Goal: Task Accomplishment & Management: Use online tool/utility

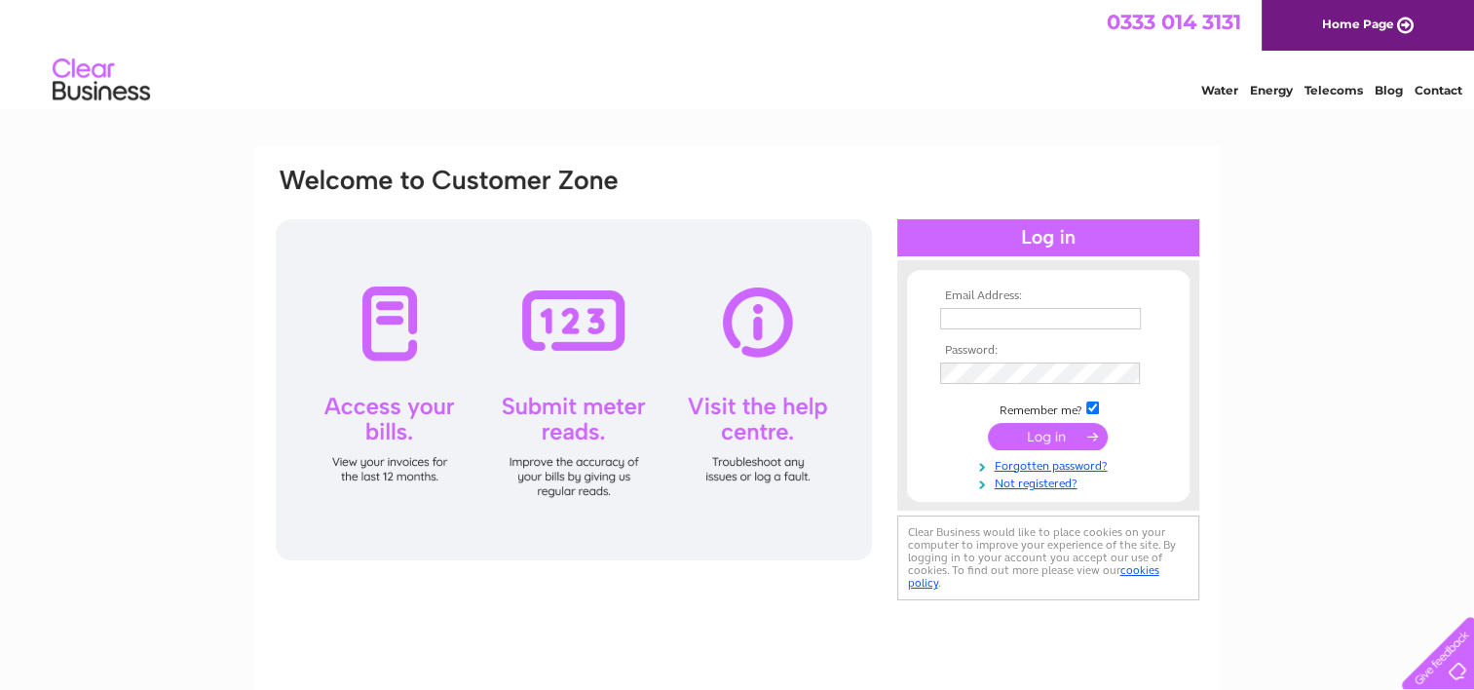
click at [930, 318] on form "Email Address: Password: Remember me?" at bounding box center [1048, 390] width 283 height 202
click at [942, 325] on input "text" at bounding box center [1040, 318] width 201 height 21
type input "vulcanmetalfab@gmail.com"
click at [988, 424] on input "submit" at bounding box center [1048, 437] width 120 height 27
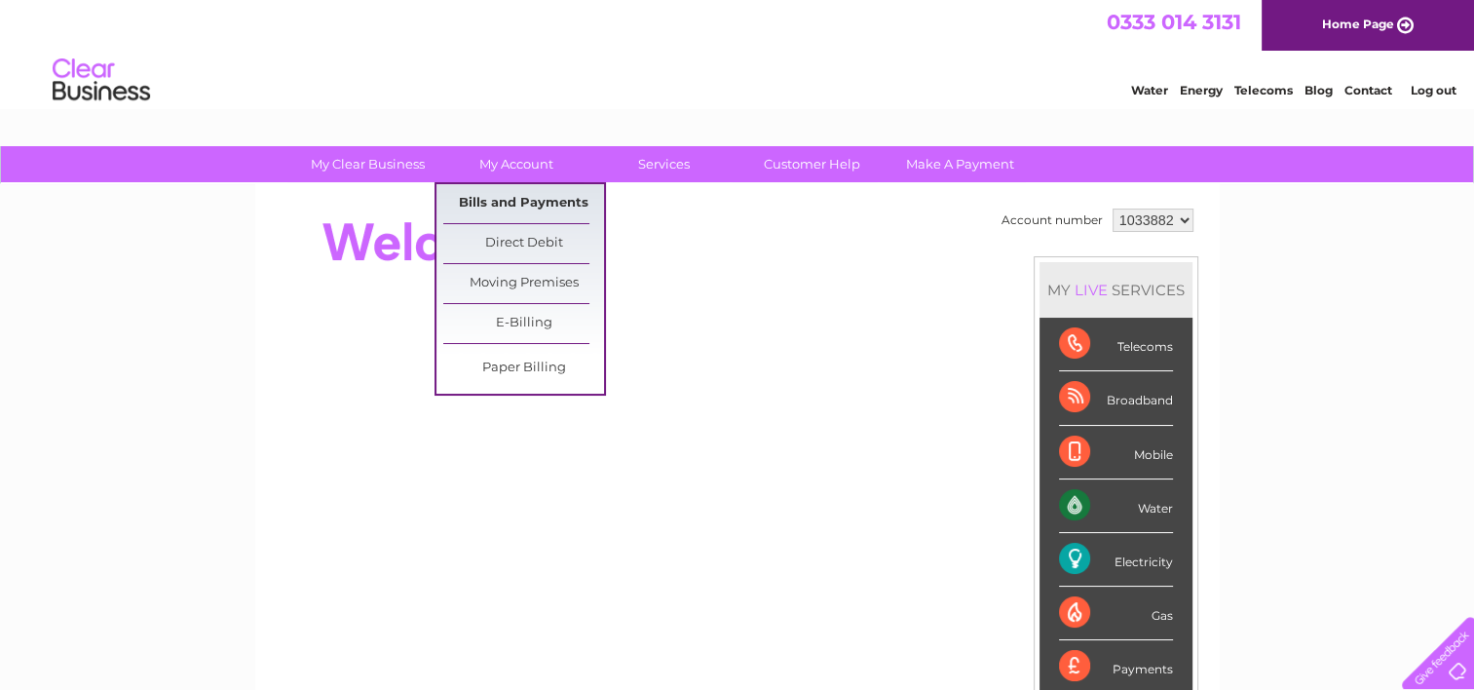
click at [499, 190] on link "Bills and Payments" at bounding box center [523, 203] width 161 height 39
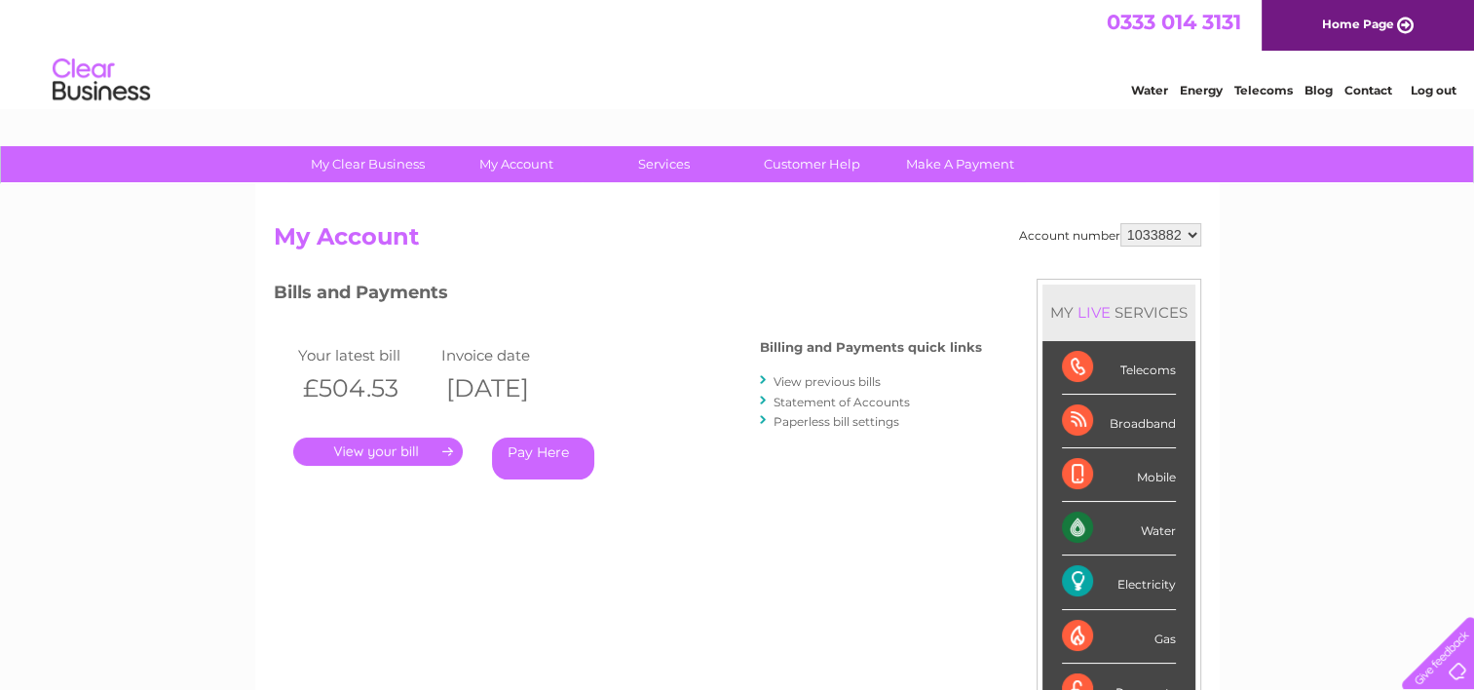
click at [392, 454] on link "." at bounding box center [378, 451] width 170 height 28
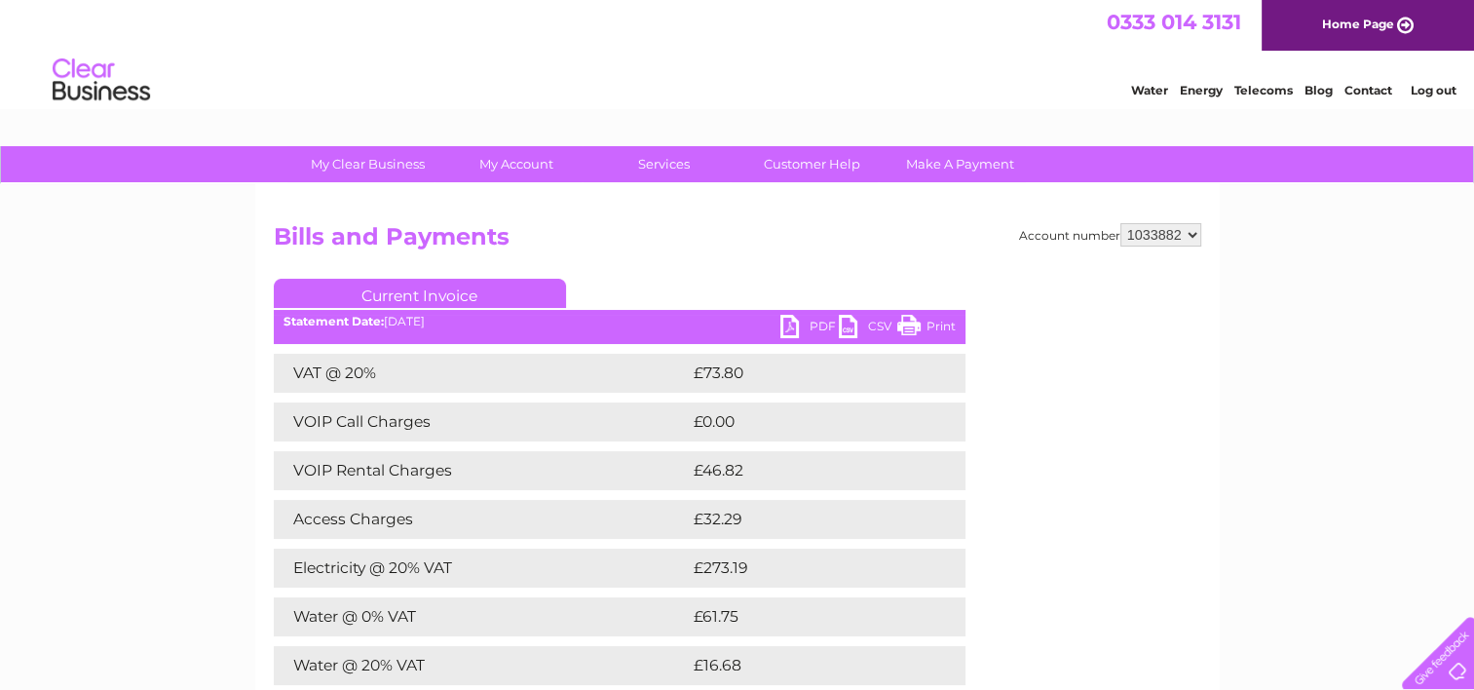
scroll to position [97, 0]
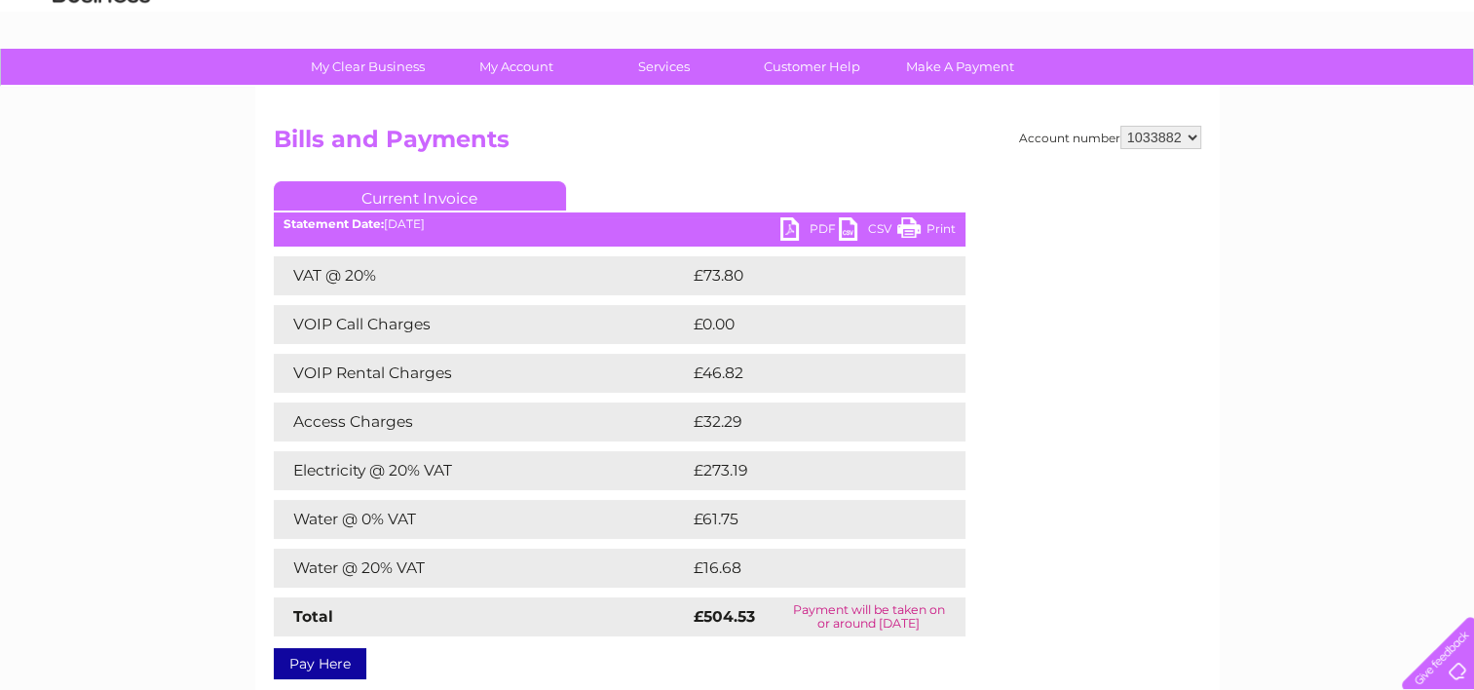
drag, startPoint x: 822, startPoint y: 230, endPoint x: 814, endPoint y: 363, distance: 133.7
click at [822, 230] on link "PDF" at bounding box center [809, 231] width 58 height 28
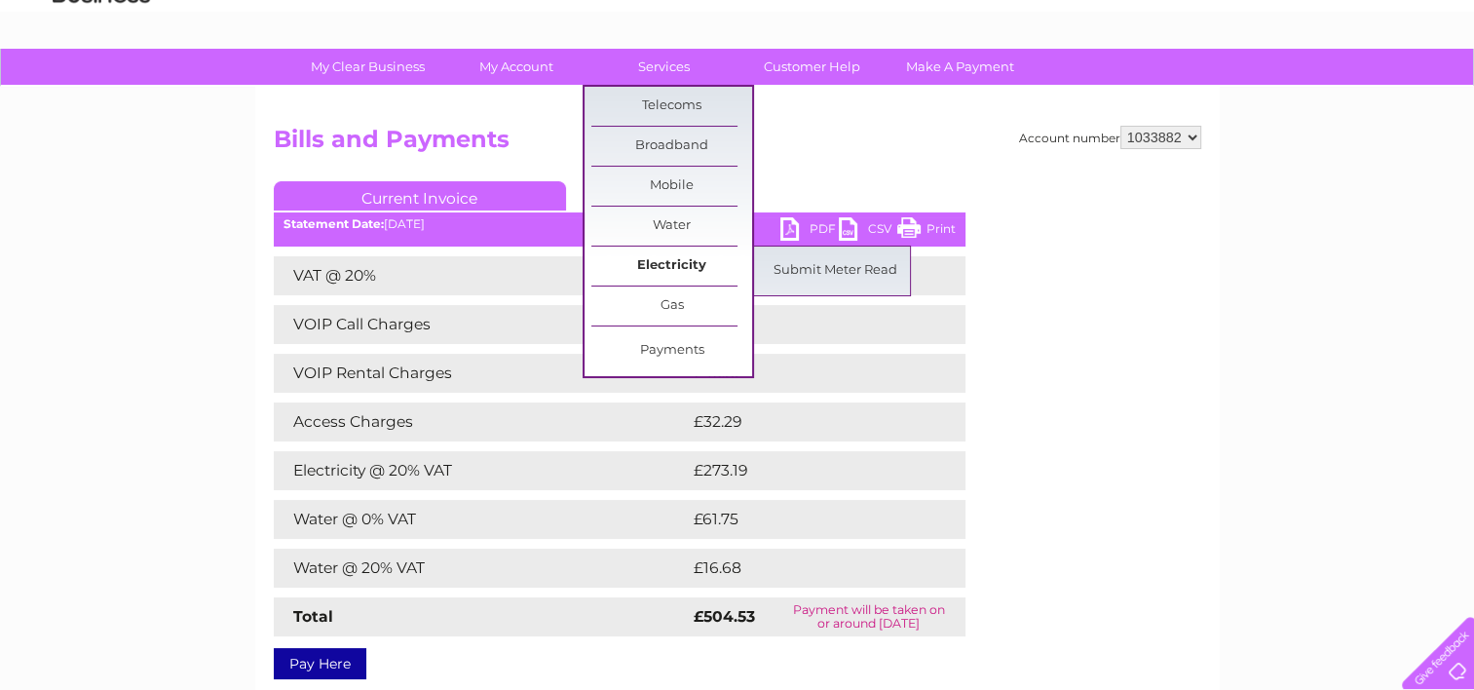
click at [671, 265] on link "Electricity" at bounding box center [671, 265] width 161 height 39
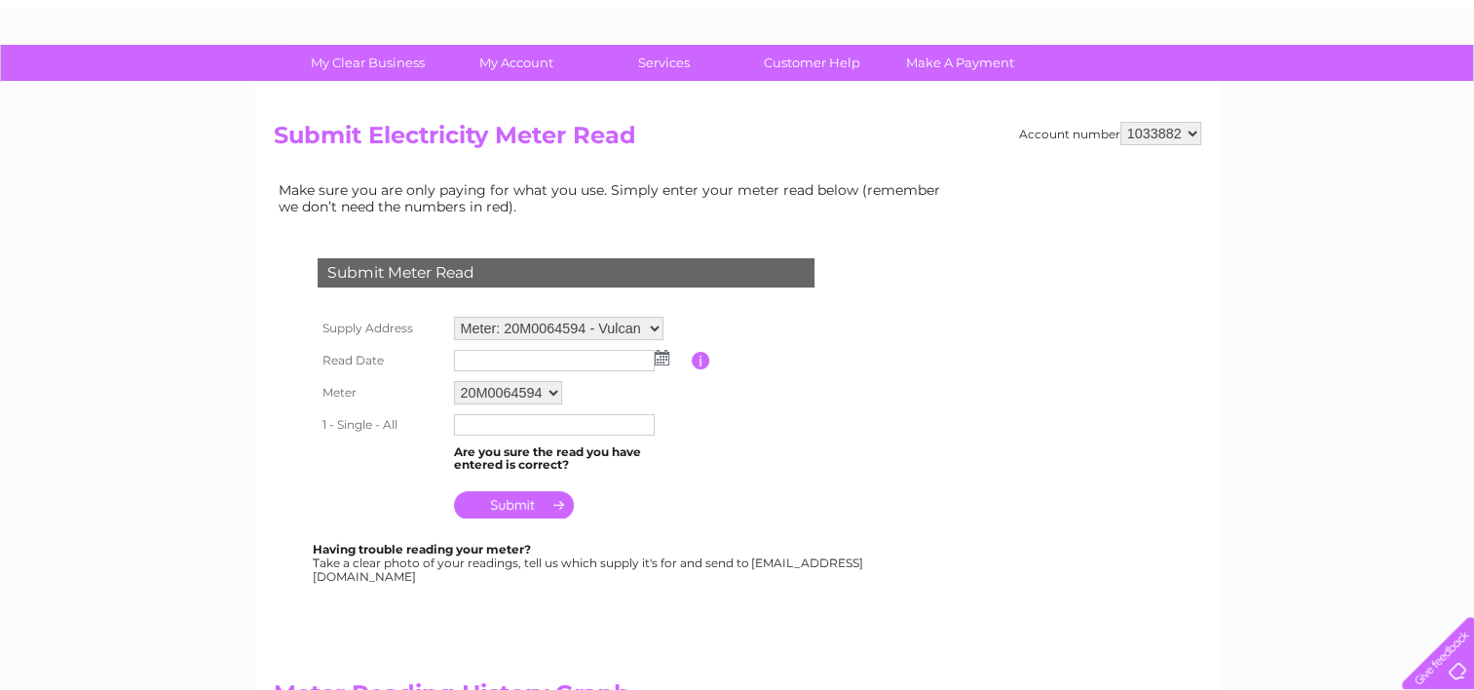
scroll to position [97, 0]
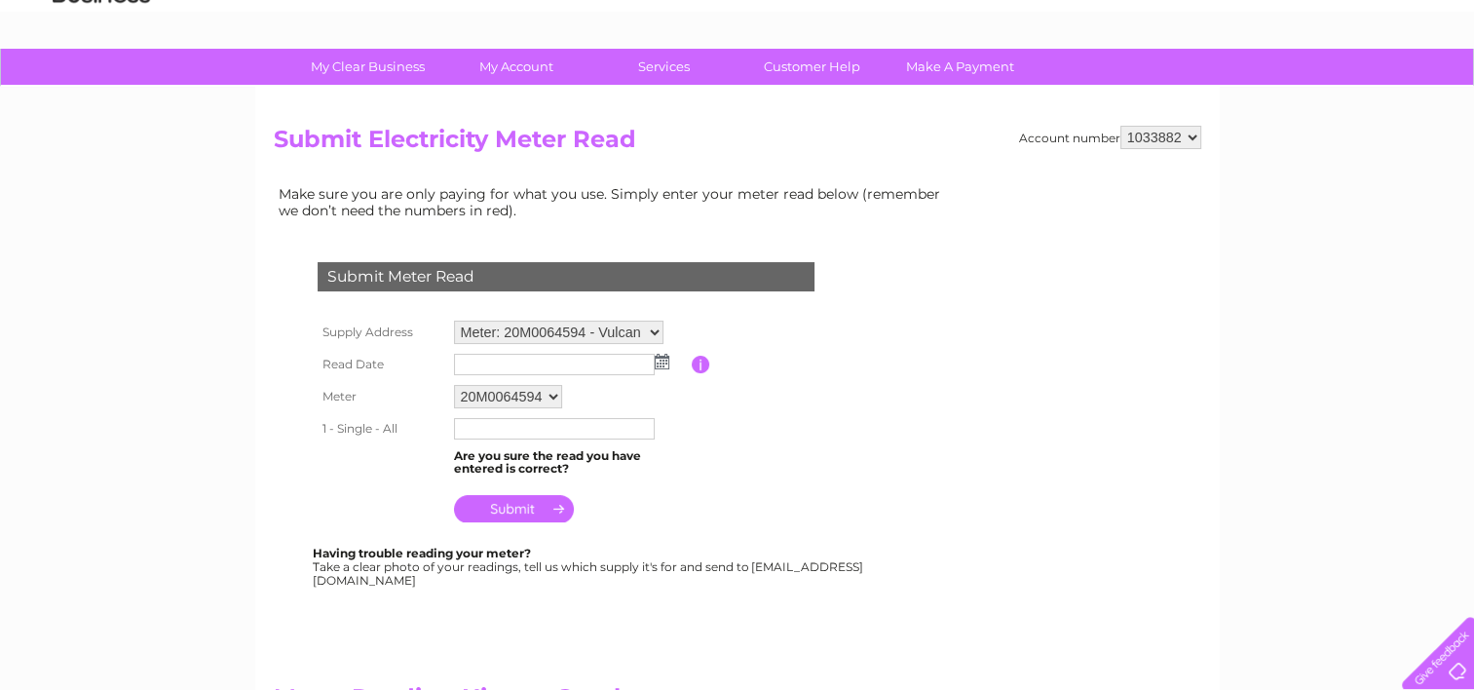
click at [662, 369] on td at bounding box center [570, 364] width 243 height 31
click at [662, 363] on img at bounding box center [662, 362] width 15 height 16
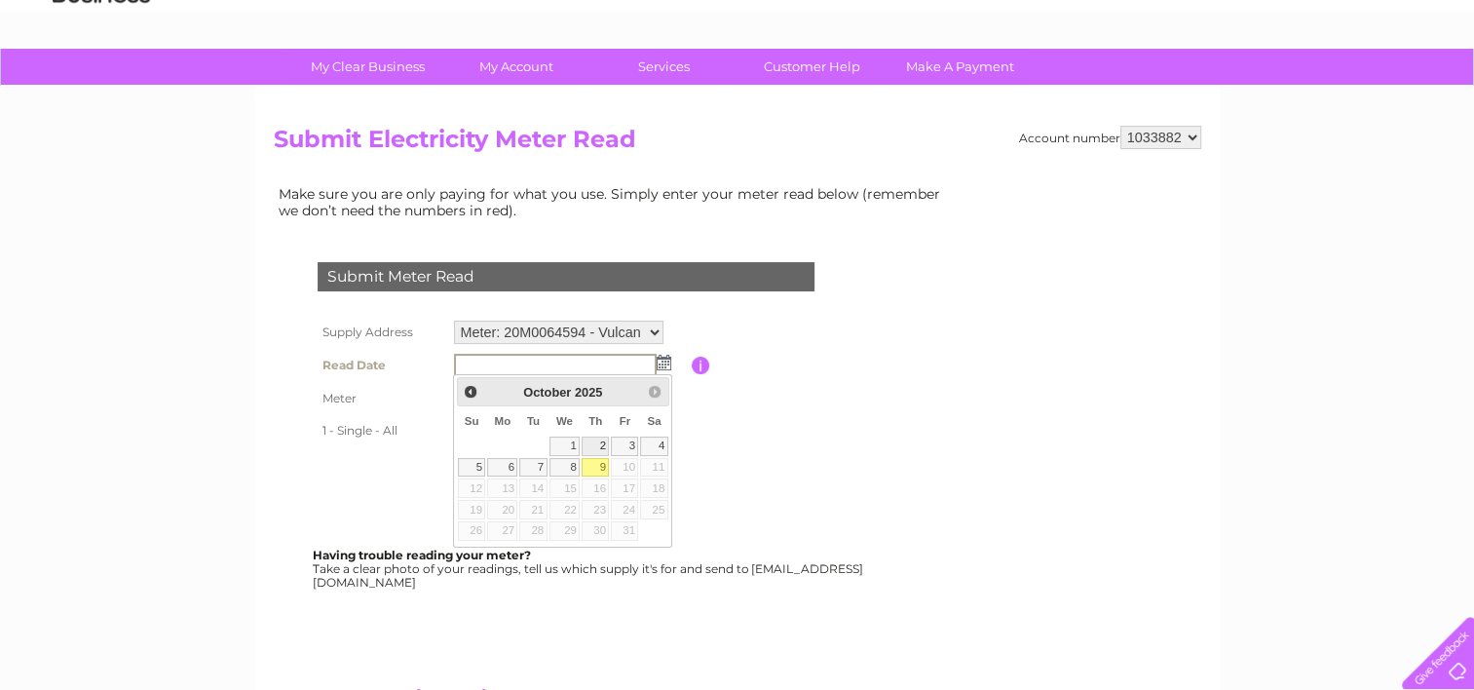
click at [596, 438] on link "2" at bounding box center [595, 445] width 27 height 19
type input "[DATE]"
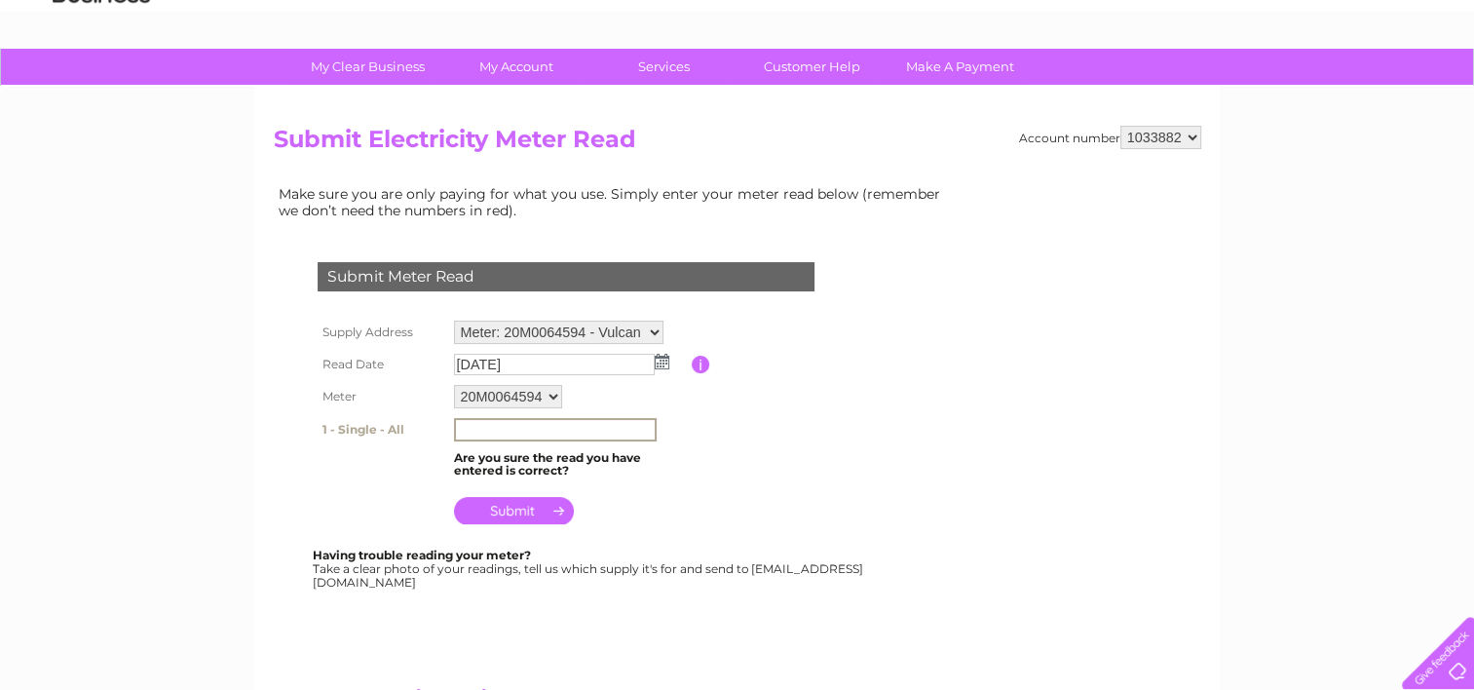
click at [586, 418] on input "text" at bounding box center [555, 429] width 203 height 23
type input "32044"
click at [544, 503] on input "submit" at bounding box center [514, 510] width 120 height 27
